Goal: Task Accomplishment & Management: Use online tool/utility

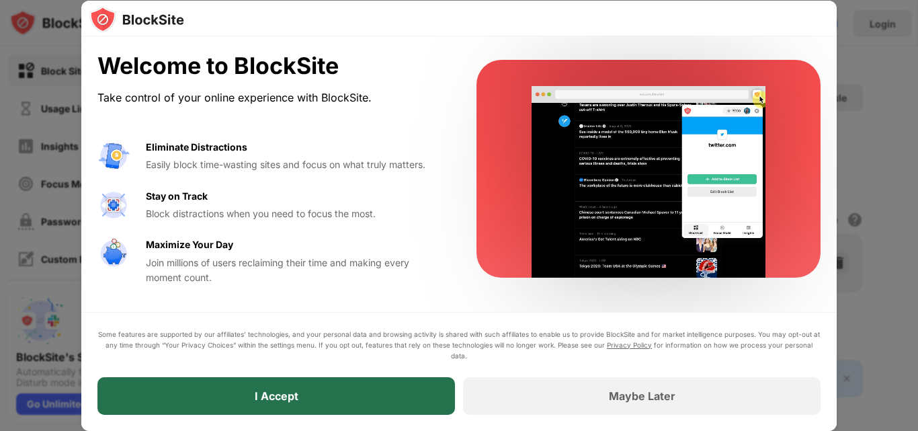
click at [327, 388] on div "I Accept" at bounding box center [275, 396] width 357 height 38
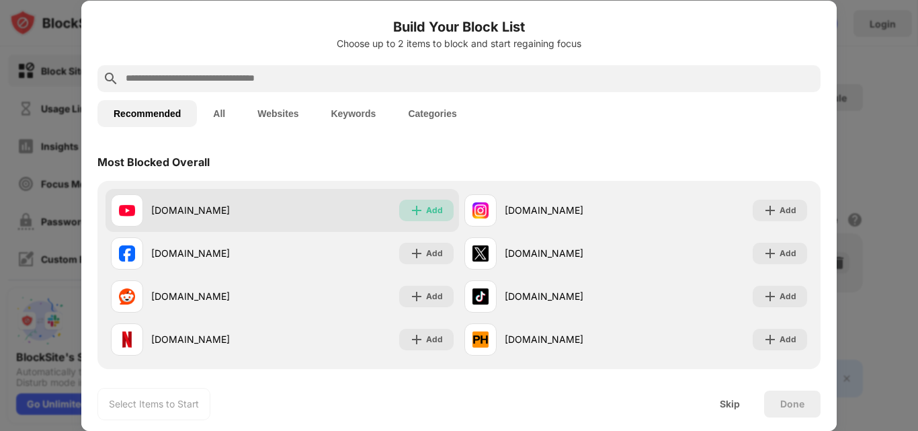
click at [417, 204] on img at bounding box center [416, 210] width 13 height 13
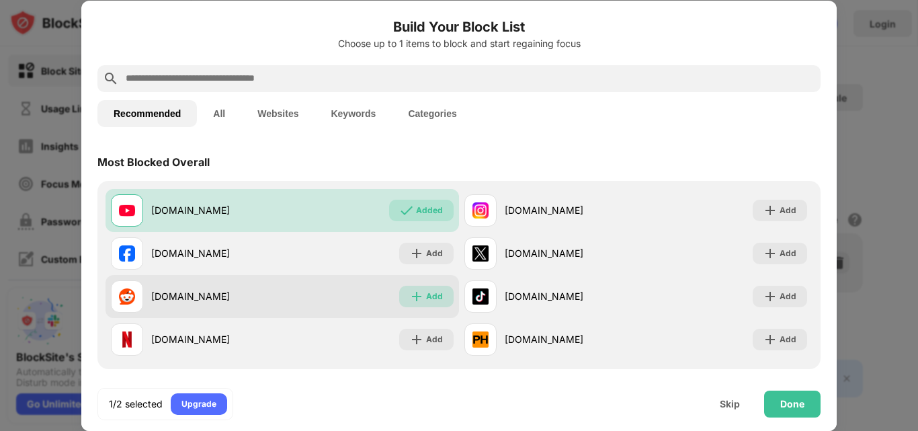
click at [419, 301] on img at bounding box center [416, 296] width 13 height 13
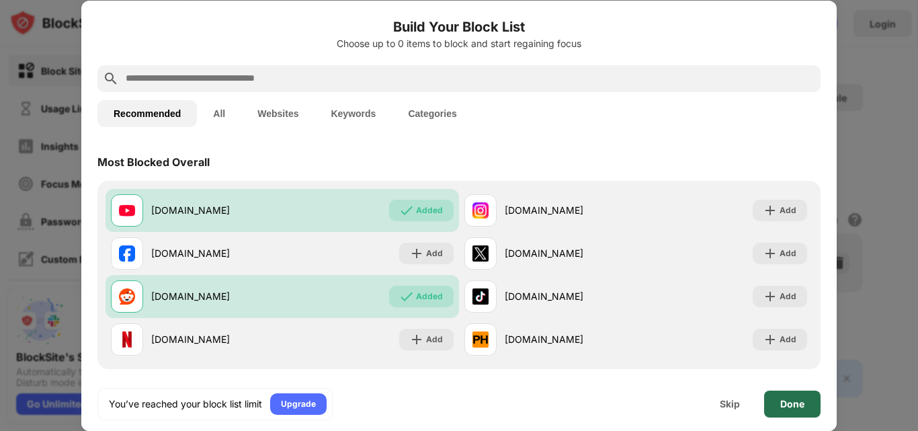
click at [794, 405] on div "Done" at bounding box center [792, 403] width 24 height 11
